Goal: Information Seeking & Learning: Learn about a topic

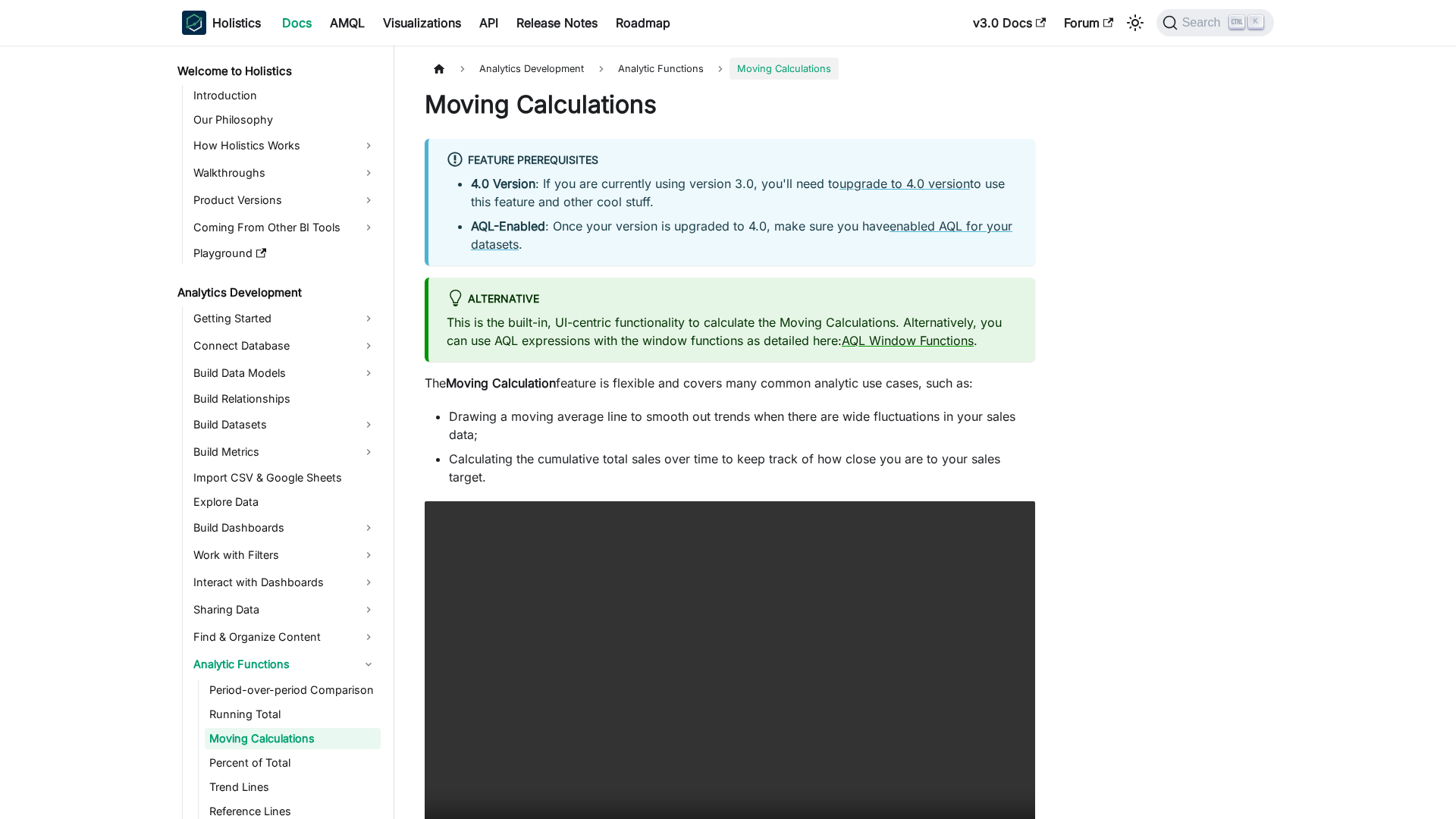
scroll to position [85, 0]
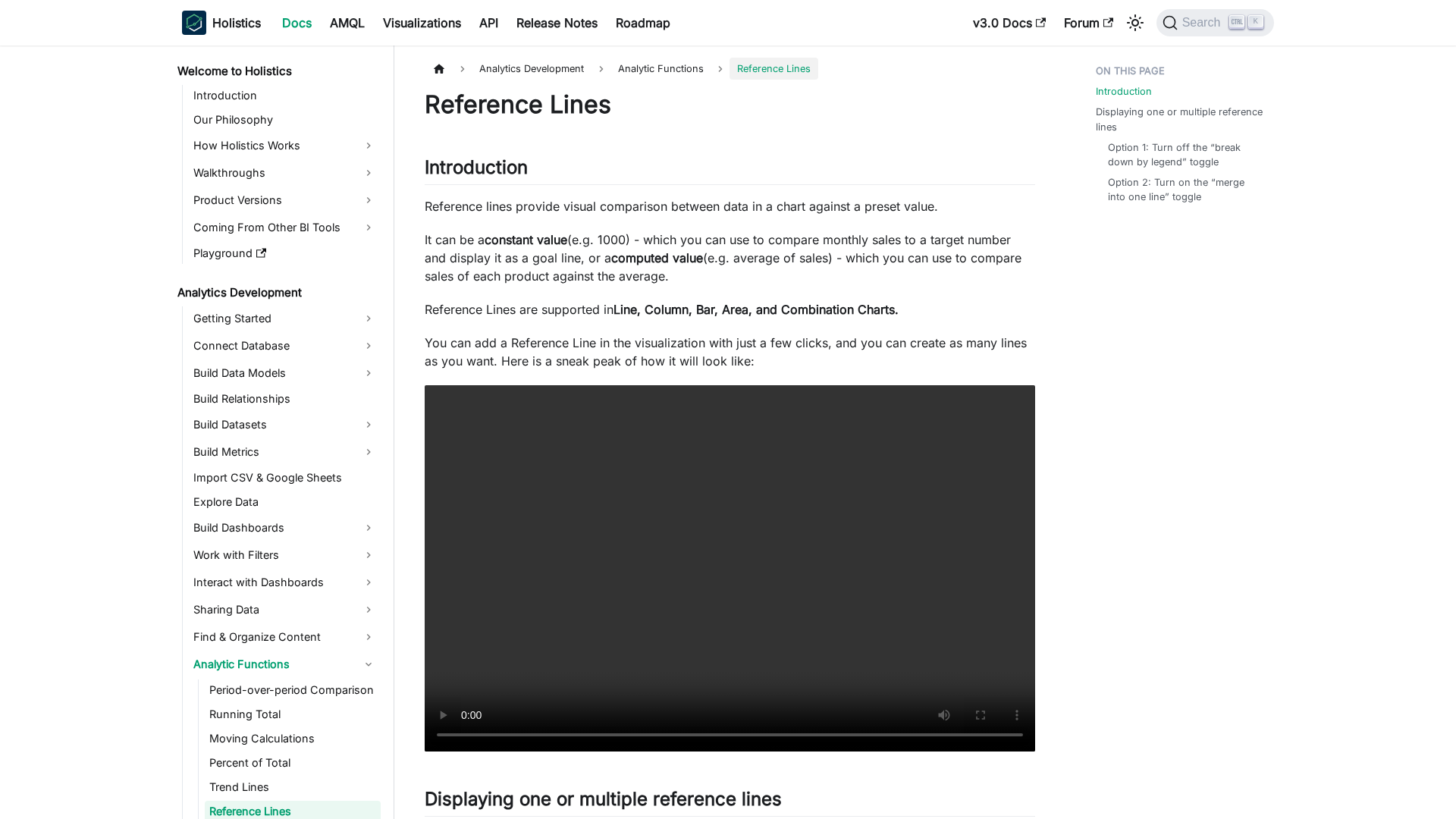
scroll to position [158, 0]
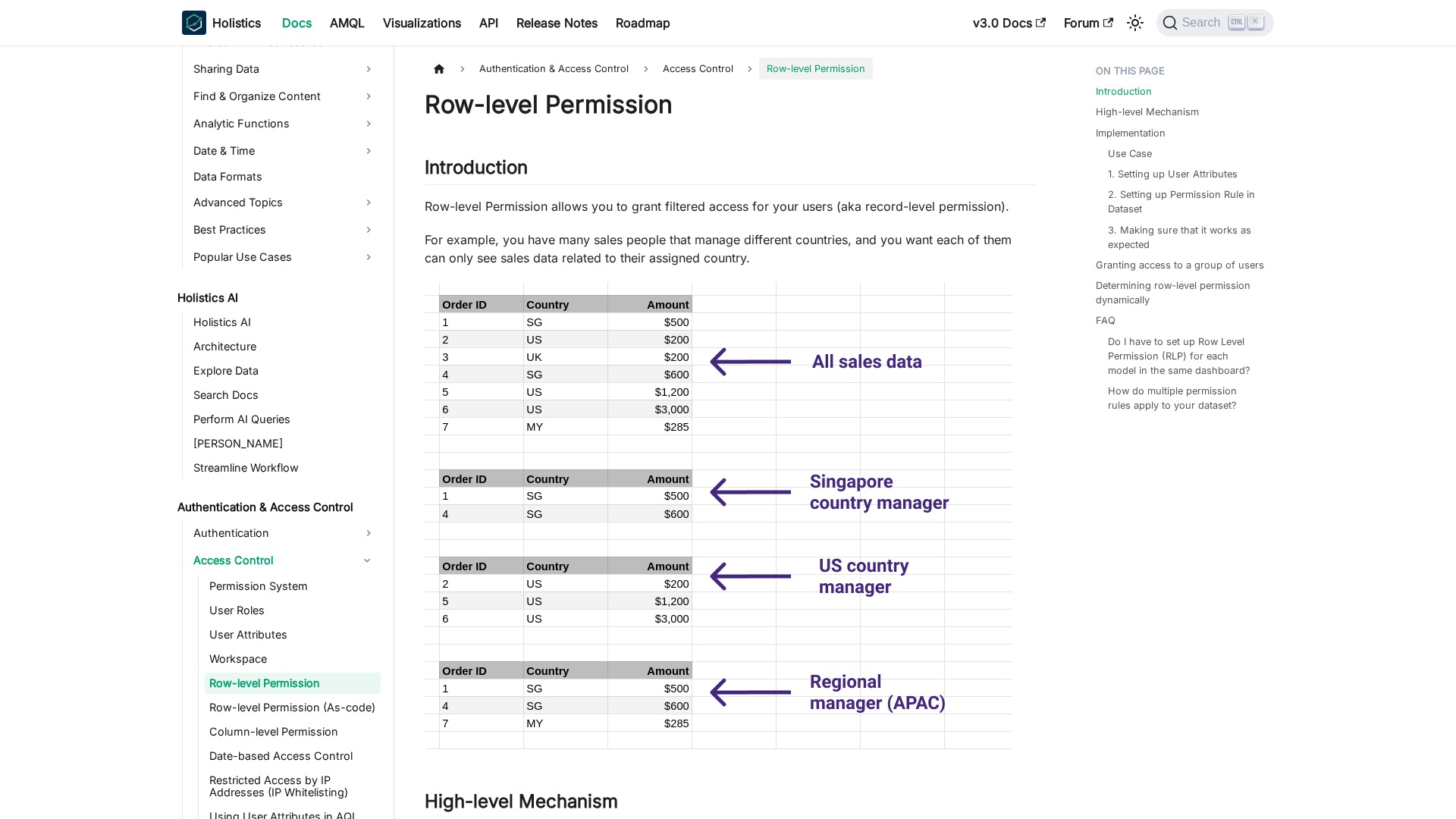
scroll to position [571, 0]
